Goal: Task Accomplishment & Management: Complete application form

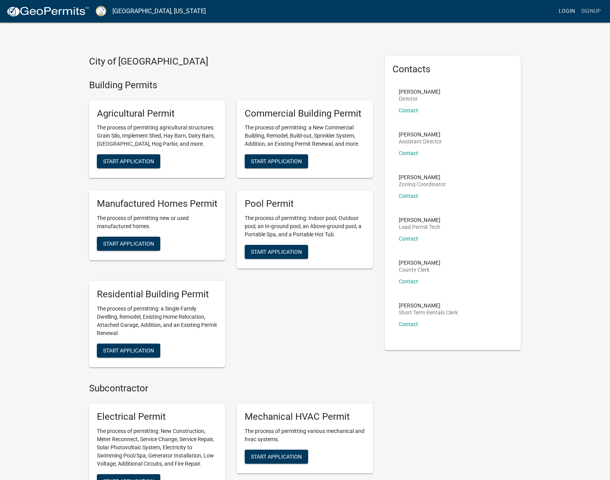
click at [562, 12] on link "Login" at bounding box center [566, 11] width 23 height 15
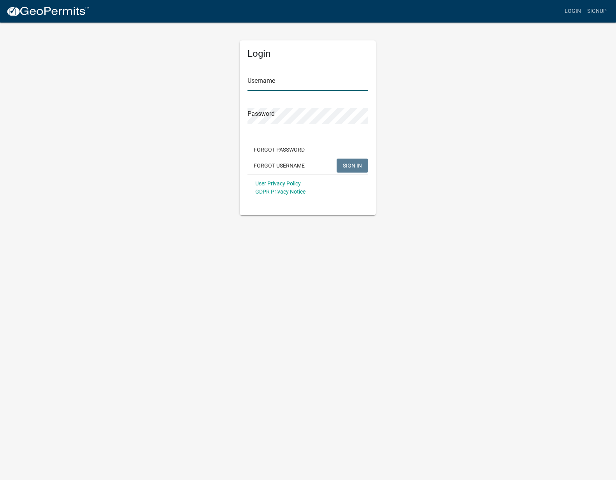
type input "BHHOconee"
click at [348, 164] on span "SIGN IN" at bounding box center [352, 165] width 19 height 6
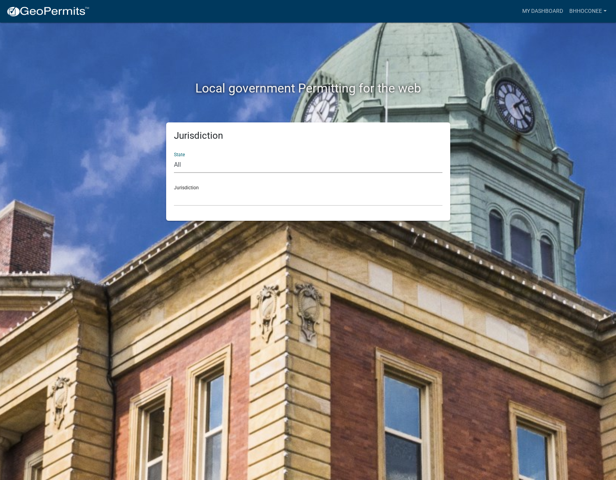
click at [226, 166] on select "All [US_STATE] [US_STATE] [US_STATE] [US_STATE] [US_STATE] [US_STATE] [US_STATE…" at bounding box center [308, 165] width 268 height 16
select select "[US_STATE]"
click at [174, 157] on select "All [US_STATE] [US_STATE] [US_STATE] [US_STATE] [US_STATE] [US_STATE] [US_STATE…" at bounding box center [308, 165] width 268 height 16
click at [232, 196] on select "[GEOGRAPHIC_DATA], [US_STATE][PERSON_NAME][GEOGRAPHIC_DATA], [US_STATE][PERSON_…" at bounding box center [308, 198] width 268 height 16
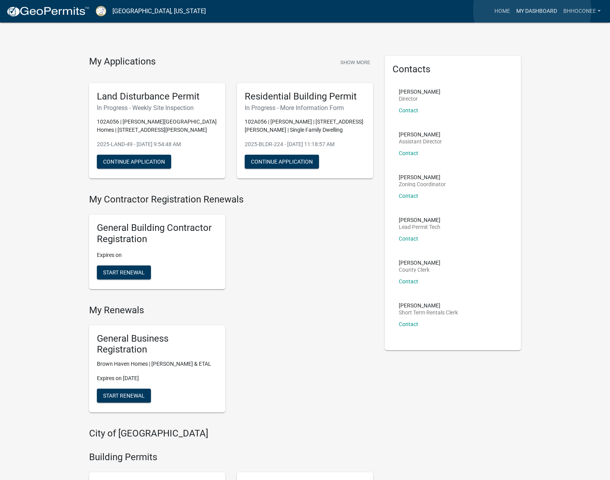
click at [532, 10] on link "My Dashboard" at bounding box center [536, 11] width 47 height 15
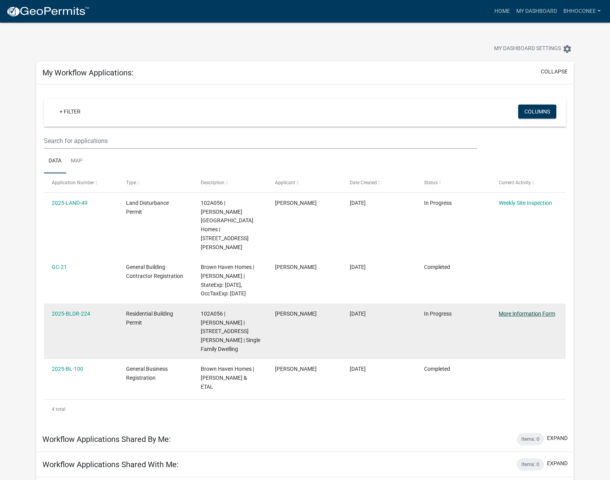
click at [515, 304] on datatable-body-cell "More Information Form" at bounding box center [528, 332] width 75 height 56
click at [519, 311] on link "More Information Form" at bounding box center [527, 314] width 56 height 6
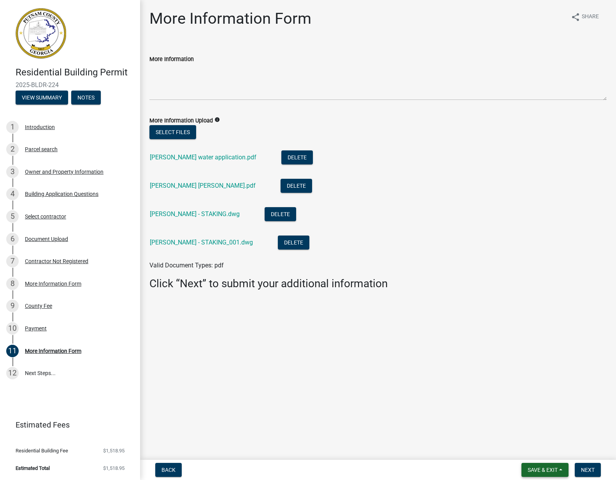
click at [542, 471] on span "Save & Exit" at bounding box center [542, 470] width 30 height 6
click at [536, 452] on button "Save & Exit" at bounding box center [537, 450] width 62 height 19
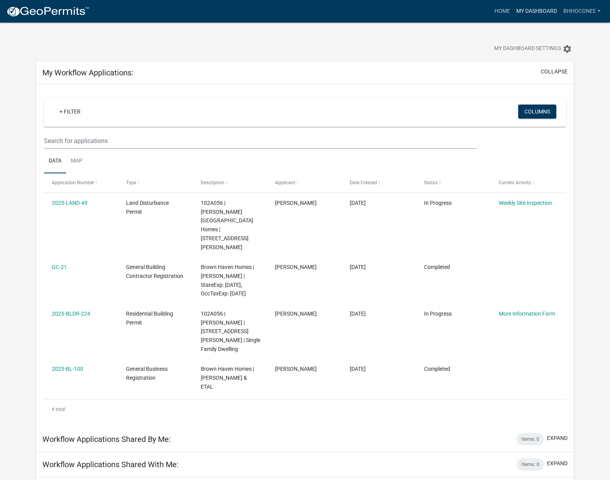
click at [530, 11] on link "My Dashboard" at bounding box center [536, 11] width 47 height 15
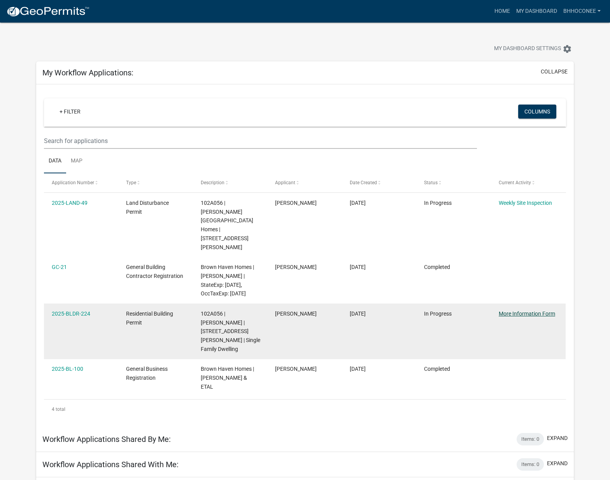
click at [535, 311] on link "More Information Form" at bounding box center [527, 314] width 56 height 6
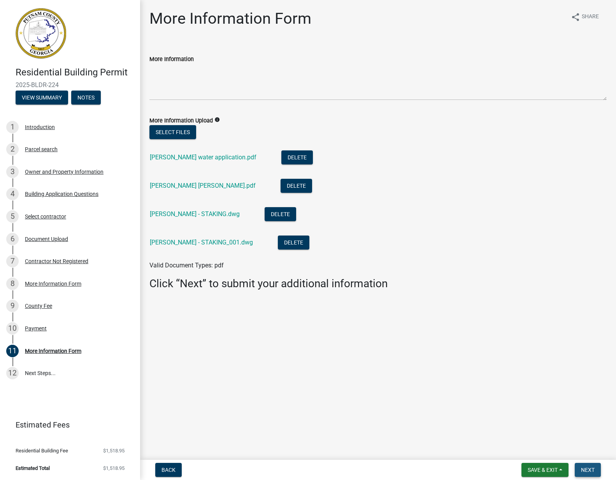
click at [592, 471] on span "Next" at bounding box center [588, 470] width 14 height 6
